Goal: Information Seeking & Learning: Learn about a topic

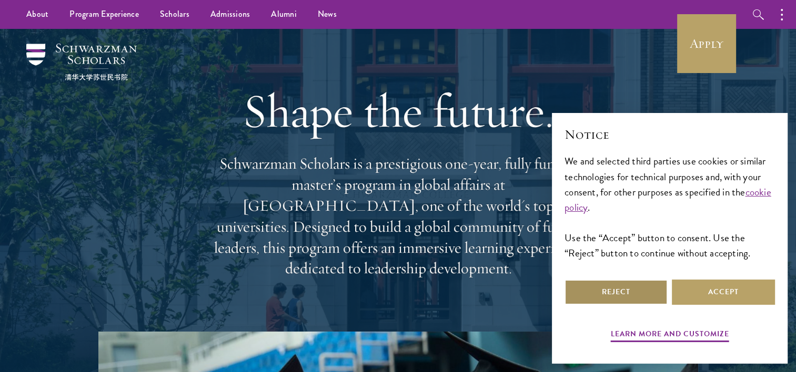
click at [636, 293] on button "Reject" at bounding box center [615, 292] width 103 height 25
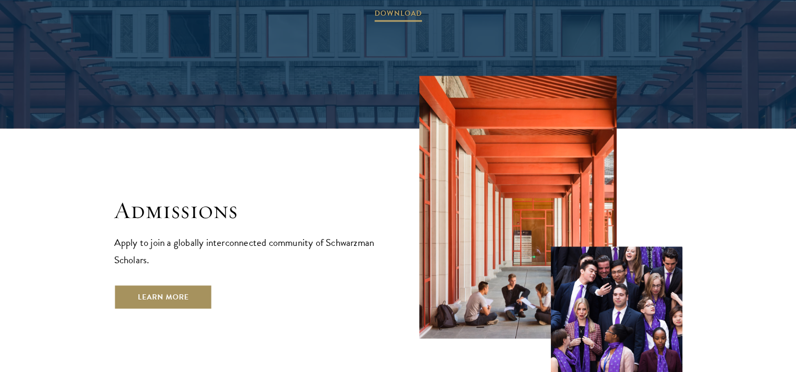
scroll to position [1630, 0]
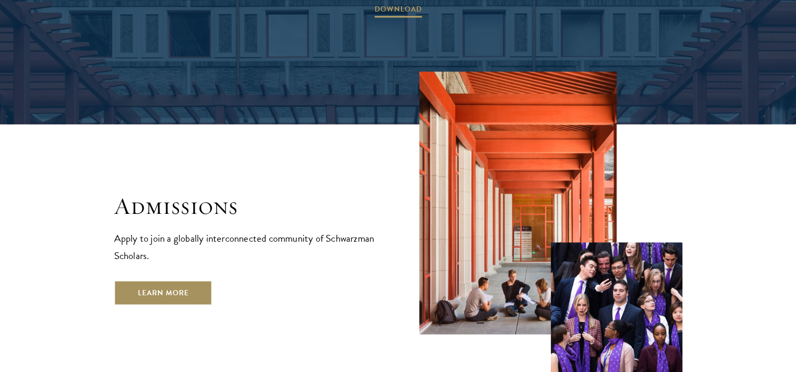
click at [151, 280] on link "Learn More" at bounding box center [163, 292] width 98 height 25
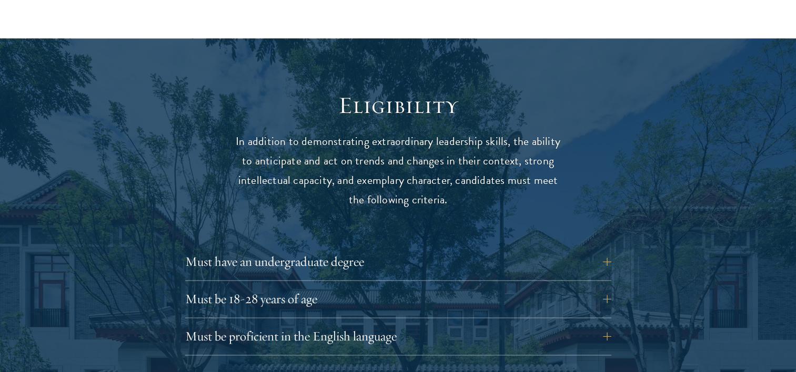
scroll to position [1315, 0]
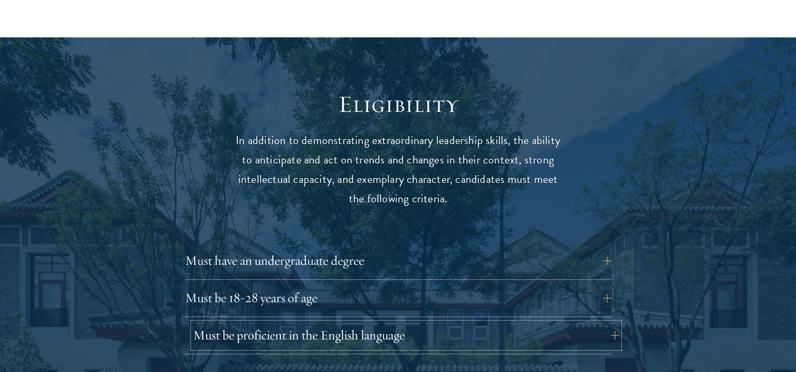
click at [612, 323] on button "Must be proficient in the English language" at bounding box center [406, 335] width 426 height 25
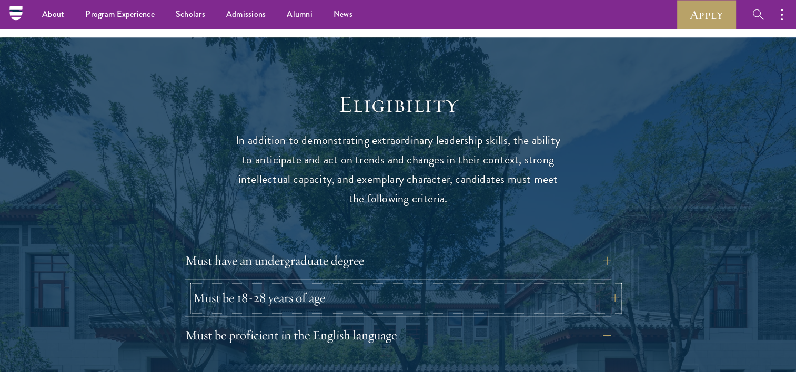
click at [612, 286] on button "Must be 18-28 years of age" at bounding box center [406, 298] width 426 height 25
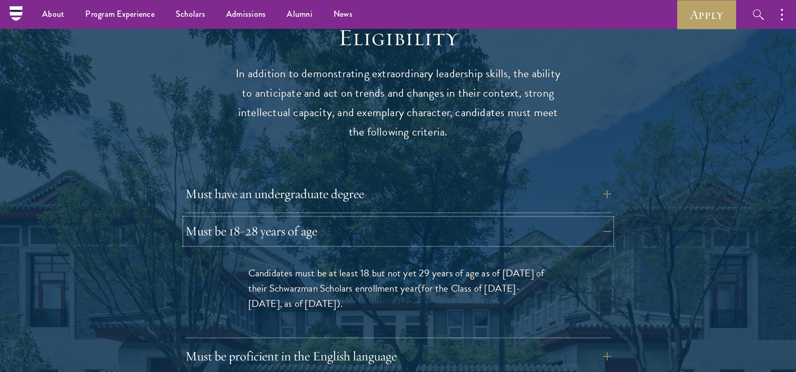
scroll to position [1367, 0]
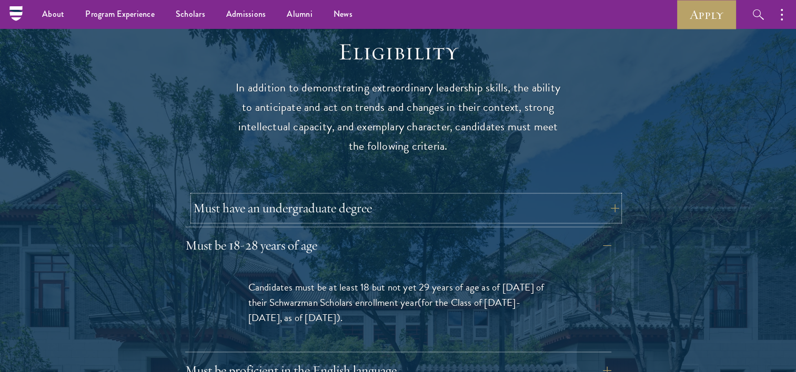
click at [613, 196] on button "Must have an undergraduate degree" at bounding box center [406, 208] width 426 height 25
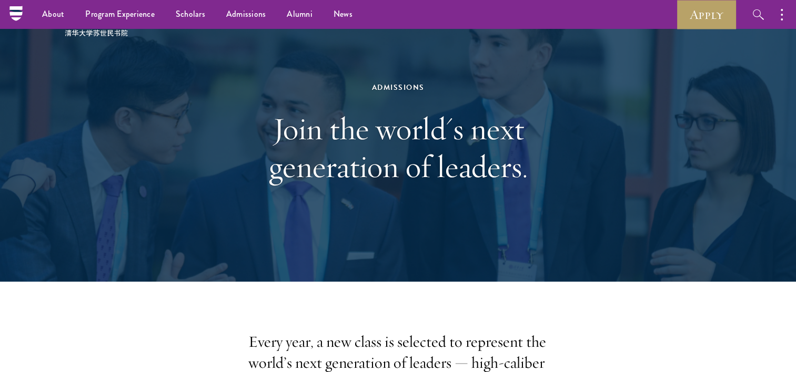
scroll to position [0, 0]
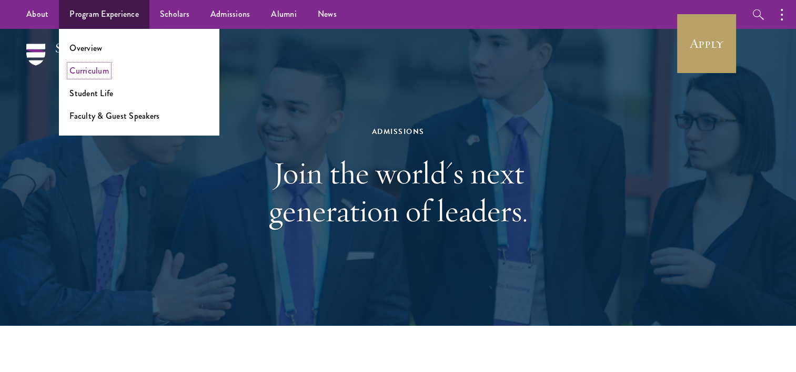
click at [89, 73] on link "Curriculum" at bounding box center [88, 71] width 39 height 12
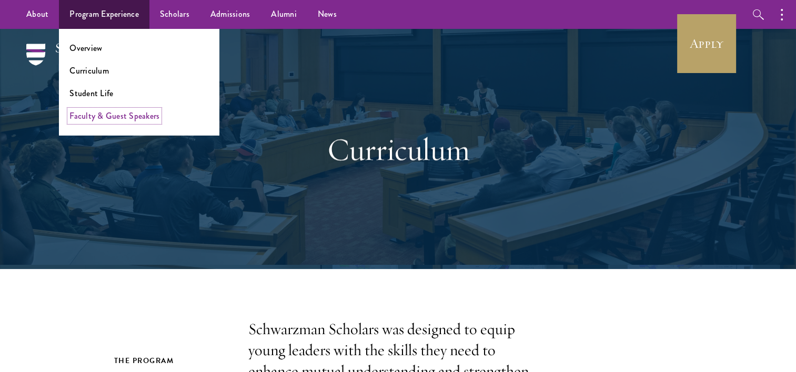
click at [128, 116] on link "Faculty & Guest Speakers" at bounding box center [114, 116] width 90 height 12
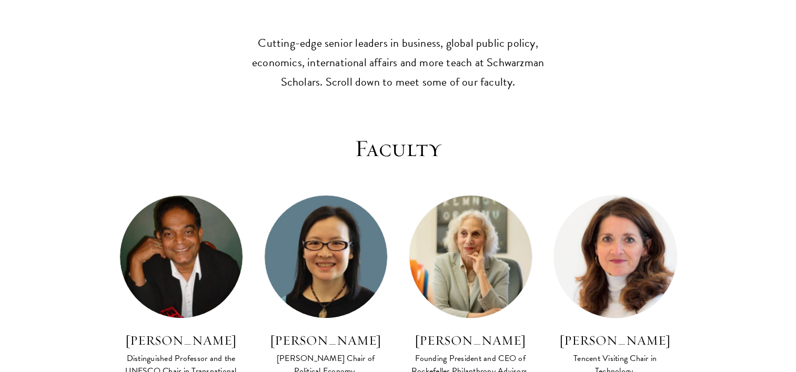
scroll to position [362, 0]
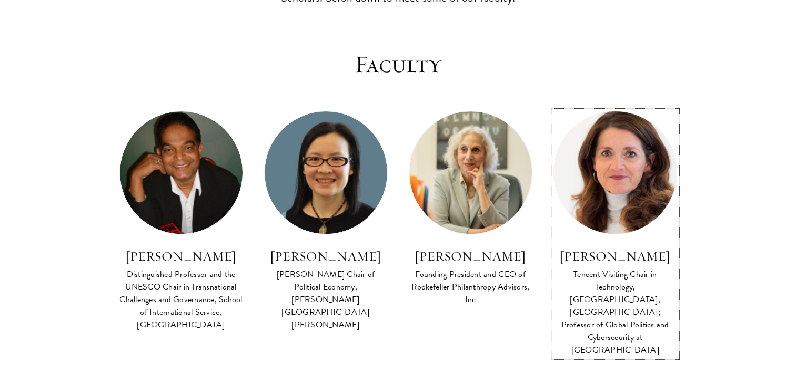
click at [603, 263] on h3 "[PERSON_NAME]" at bounding box center [615, 257] width 124 height 18
